Goal: Find contact information: Find contact information

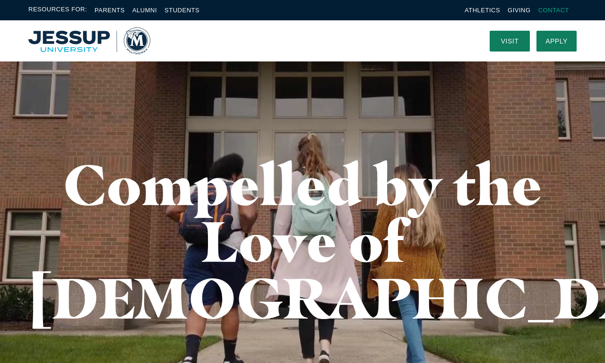
click at [553, 10] on link "Contact" at bounding box center [553, 10] width 31 height 7
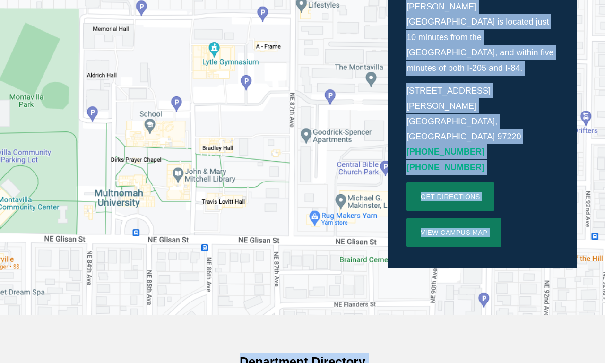
scroll to position [657, 0]
